Goal: Information Seeking & Learning: Learn about a topic

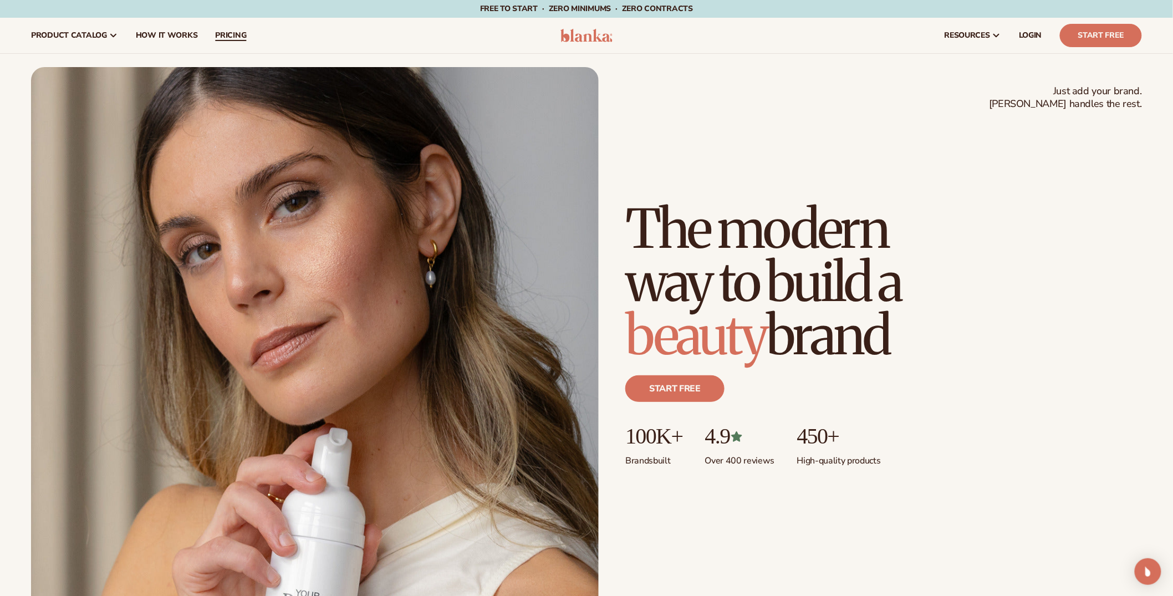
click at [242, 38] on span "pricing" at bounding box center [230, 35] width 31 height 9
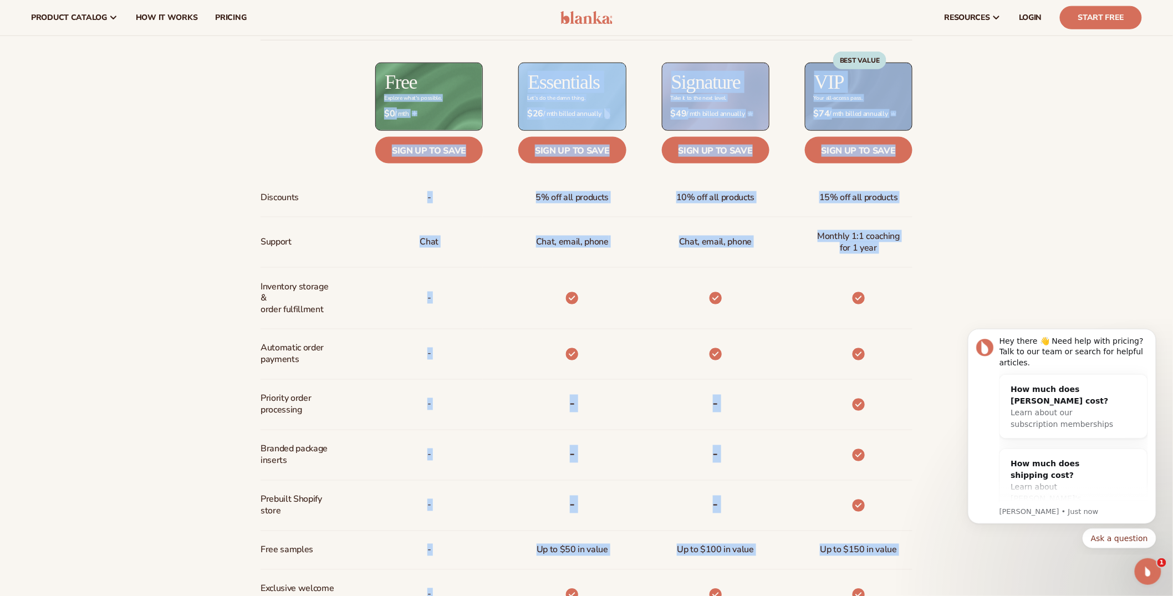
scroll to position [535, 0]
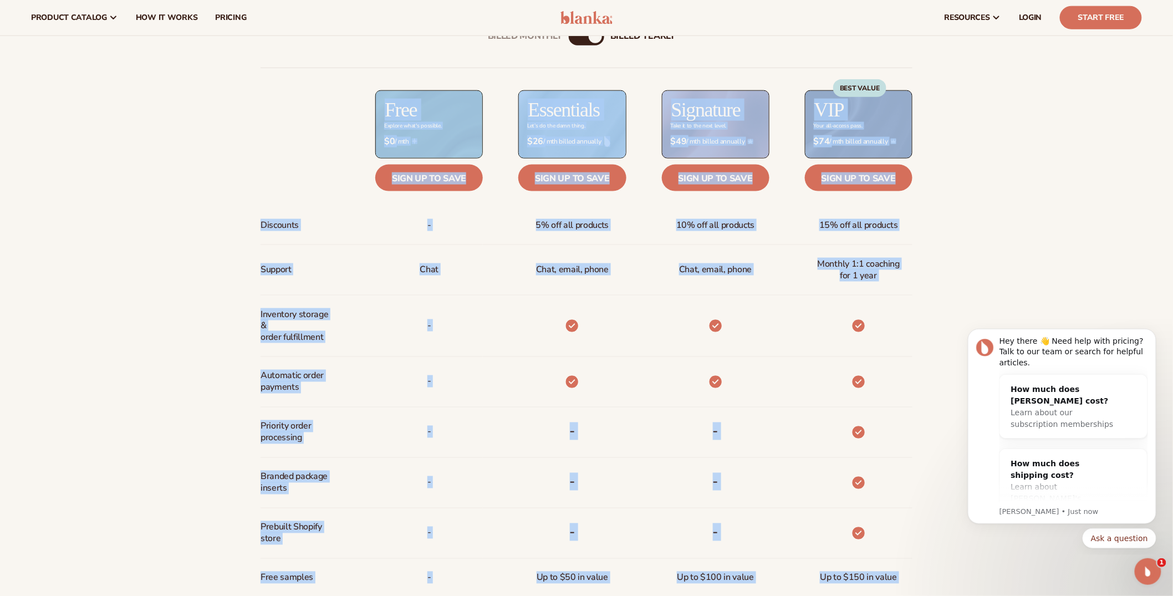
drag, startPoint x: 878, startPoint y: 457, endPoint x: 334, endPoint y: 116, distance: 641.9
click at [334, 116] on div "Discounts Support Inventory storage &   order fulfillment Automatic order payme…" at bounding box center [587, 396] width 652 height 657
copy div "Discounts Support Inventory storage &   order fulfillment Automatic order payme…"
click at [270, 277] on span "Support" at bounding box center [276, 269] width 31 height 21
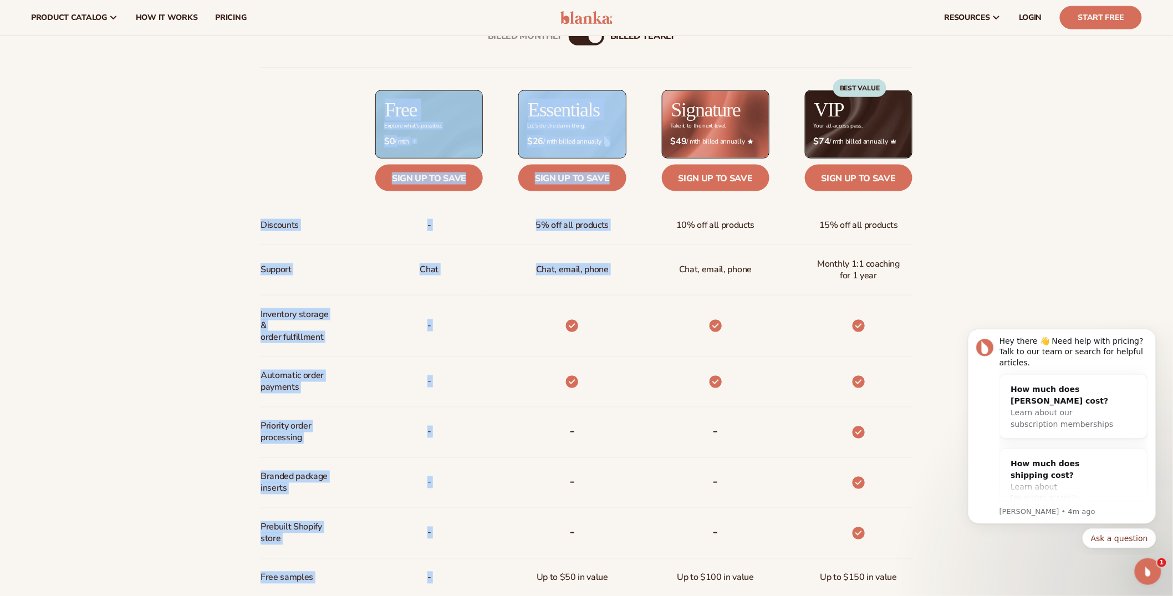
drag, startPoint x: 263, startPoint y: 224, endPoint x: 594, endPoint y: 398, distance: 373.4
click at [594, 398] on div "Discounts Support Inventory storage &   order fulfillment Automatic order payme…" at bounding box center [587, 396] width 652 height 657
click at [622, 385] on div at bounding box center [554, 382] width 143 height 50
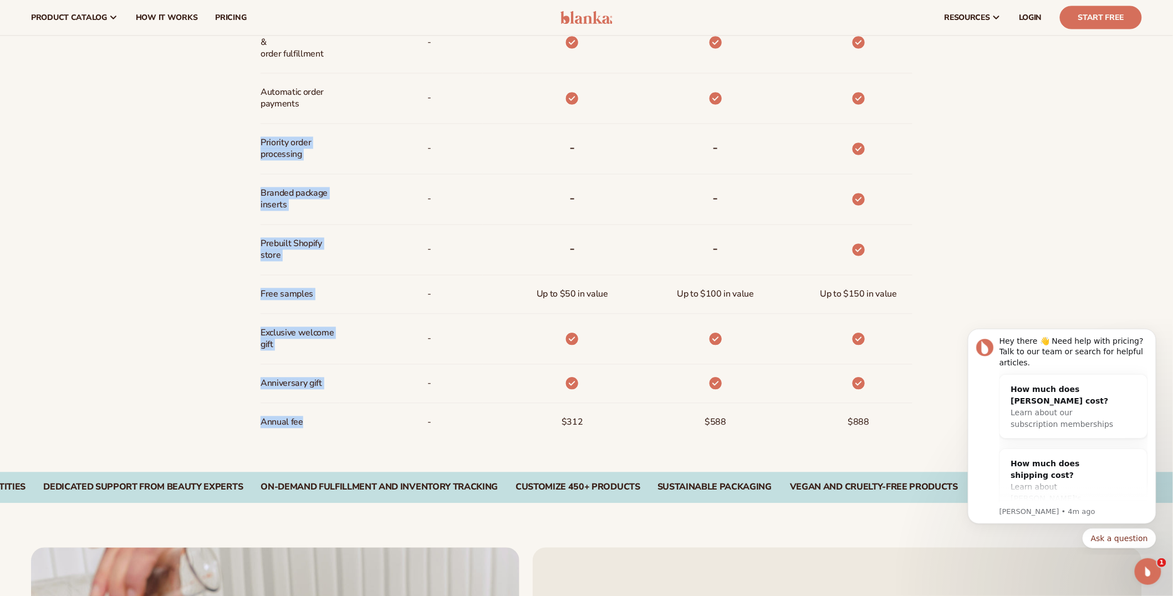
scroll to position [481, 0]
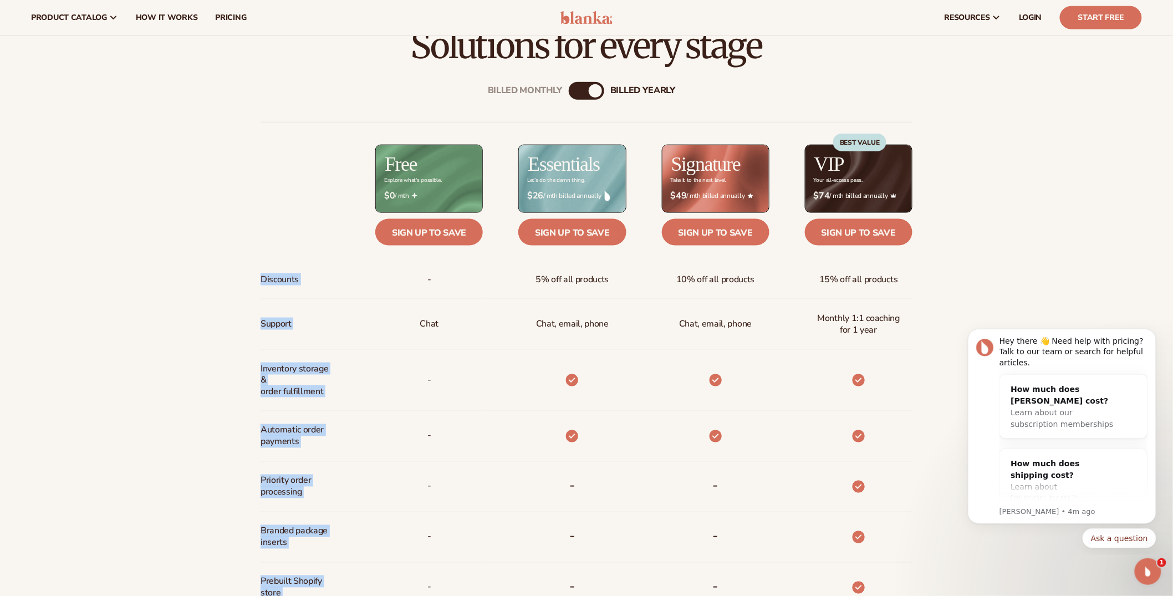
drag, startPoint x: 305, startPoint y: 425, endPoint x: 252, endPoint y: 280, distance: 153.9
click at [252, 280] on div "Billed Monthly billed Yearly Billed Monthly billed Yearly Discounts Support Inv…" at bounding box center [586, 436] width 714 height 745
copy div "Discounts Support Inventory storage &   order fulfillment Automatic order payme…"
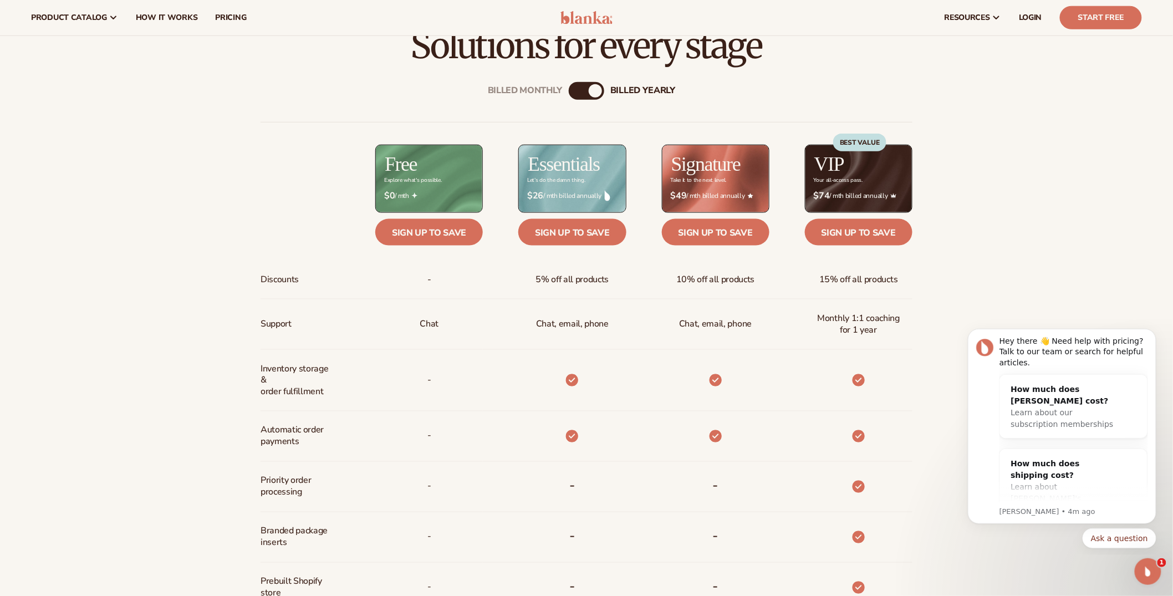
click at [571, 91] on div "Billed Monthly" at bounding box center [575, 90] width 13 height 13
click at [589, 91] on div "Billed Monthly billed Yearly" at bounding box center [586, 91] width 35 height 18
click at [599, 90] on div "billed Yearly" at bounding box center [597, 90] width 13 height 13
click at [570, 91] on div "Billed Monthly" at bounding box center [575, 90] width 13 height 13
